Goal: Task Accomplishment & Management: Use online tool/utility

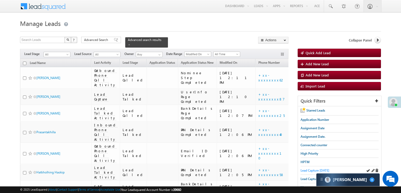
click at [304, 170] on span "Lead Capture today" at bounding box center [315, 170] width 29 height 4
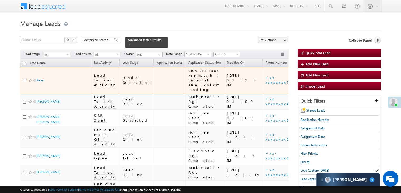
click at [30, 79] on span at bounding box center [30, 80] width 4 height 4
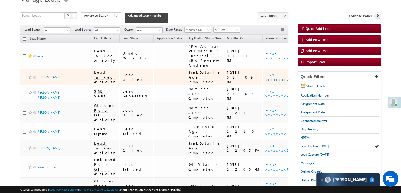
scroll to position [53, 0]
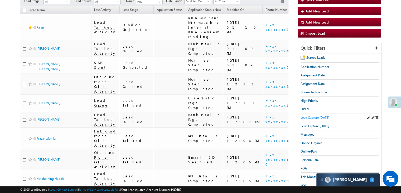
click at [310, 115] on span "Lead Capture [DATE]" at bounding box center [315, 117] width 29 height 4
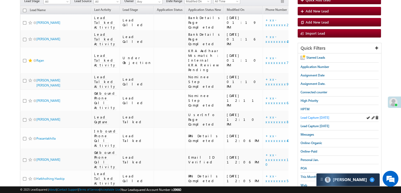
click at [311, 118] on span "Lead Capture [DATE]" at bounding box center [315, 117] width 29 height 4
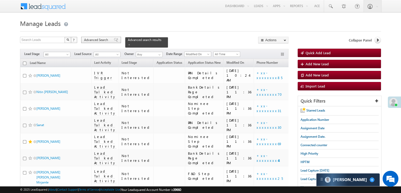
click at [94, 41] on span "Advanced Search" at bounding box center [97, 39] width 26 height 5
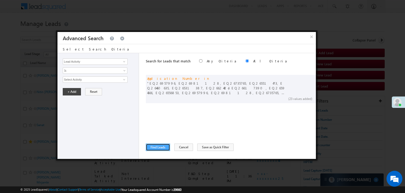
click at [161, 146] on button "Find Leads" at bounding box center [158, 146] width 24 height 7
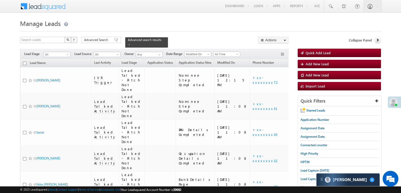
click at [25, 61] on input "checkbox" at bounding box center [24, 62] width 3 height 3
checkbox input "true"
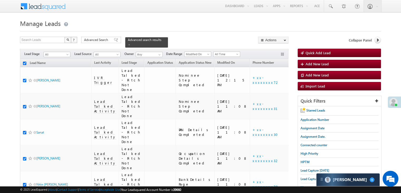
checkbox input "true"
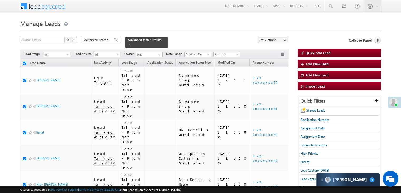
checkbox input "true"
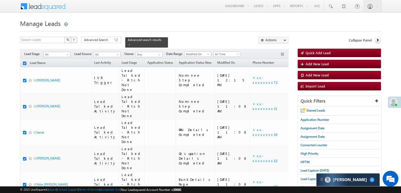
checkbox input "true"
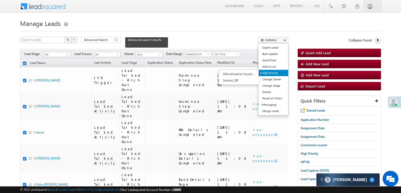
click at [275, 71] on link "Add Activity" at bounding box center [274, 73] width 30 height 6
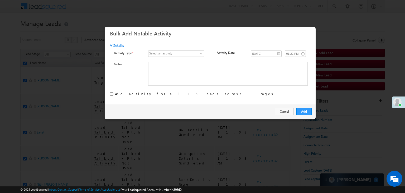
click at [169, 53] on div "Select an activity" at bounding box center [160, 53] width 23 height 5
click at [198, 55] on link at bounding box center [176, 53] width 56 height 6
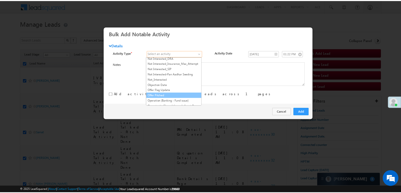
scroll to position [369, 0]
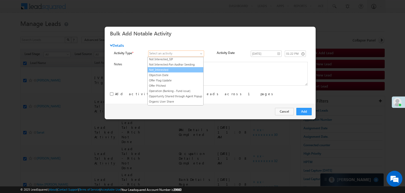
click at [187, 67] on link "Not_Interested" at bounding box center [176, 69] width 56 height 5
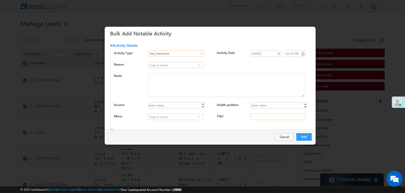
click at [261, 118] on input "Title *" at bounding box center [278, 116] width 55 height 6
type input "na"
click at [304, 135] on button "Add" at bounding box center [303, 136] width 15 height 7
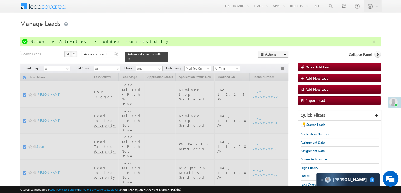
checkbox input "false"
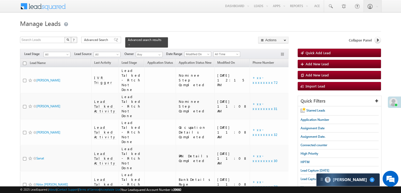
drag, startPoint x: 107, startPoint y: 41, endPoint x: 130, endPoint y: 90, distance: 53.6
click at [107, 41] on span "Advanced Search" at bounding box center [97, 39] width 26 height 5
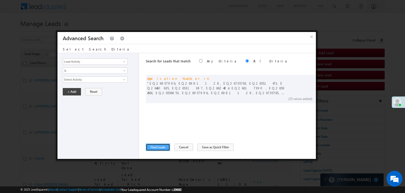
click at [159, 147] on button "Find Leads" at bounding box center [158, 146] width 24 height 7
